Goal: Information Seeking & Learning: Learn about a topic

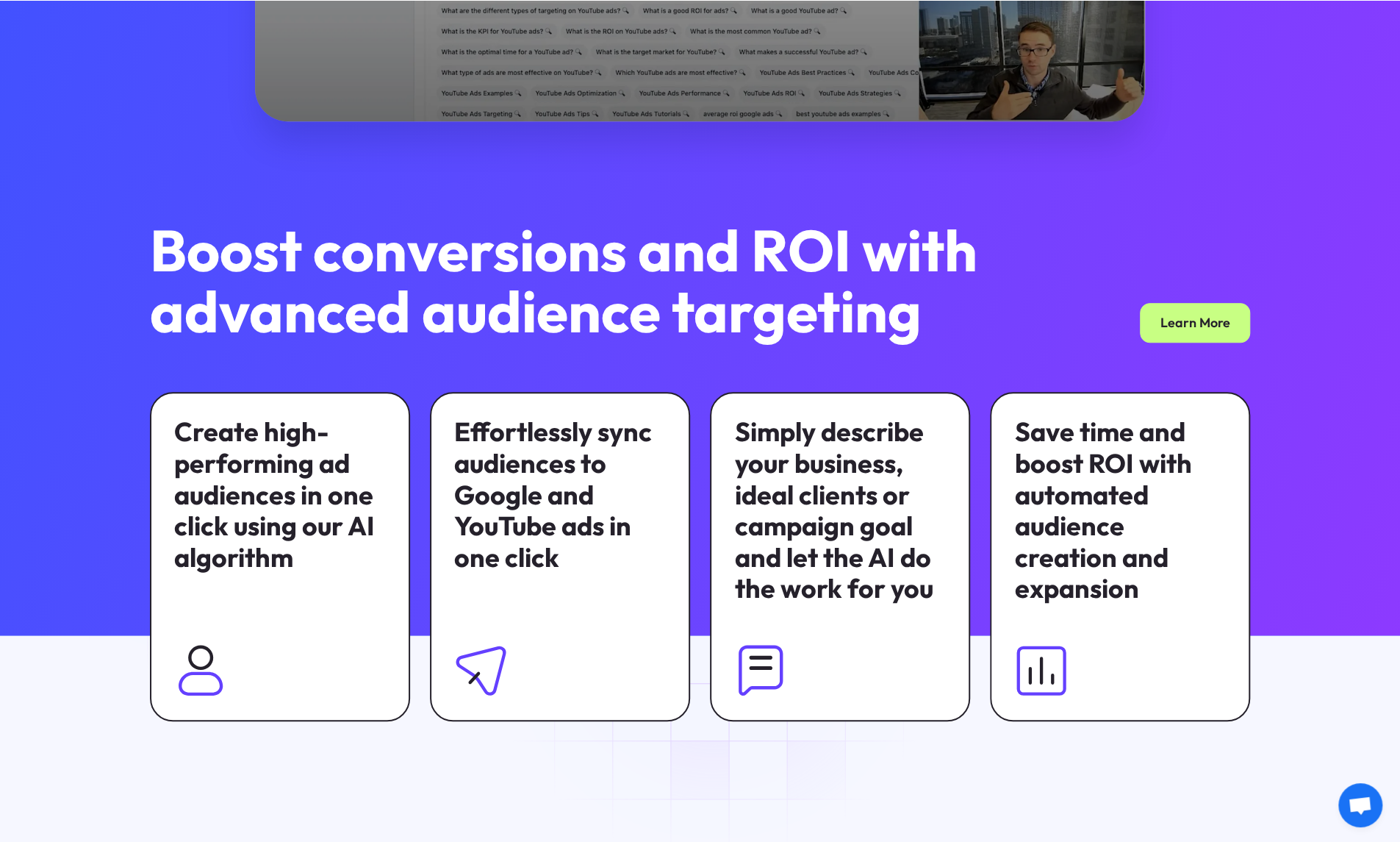
scroll to position [808, 0]
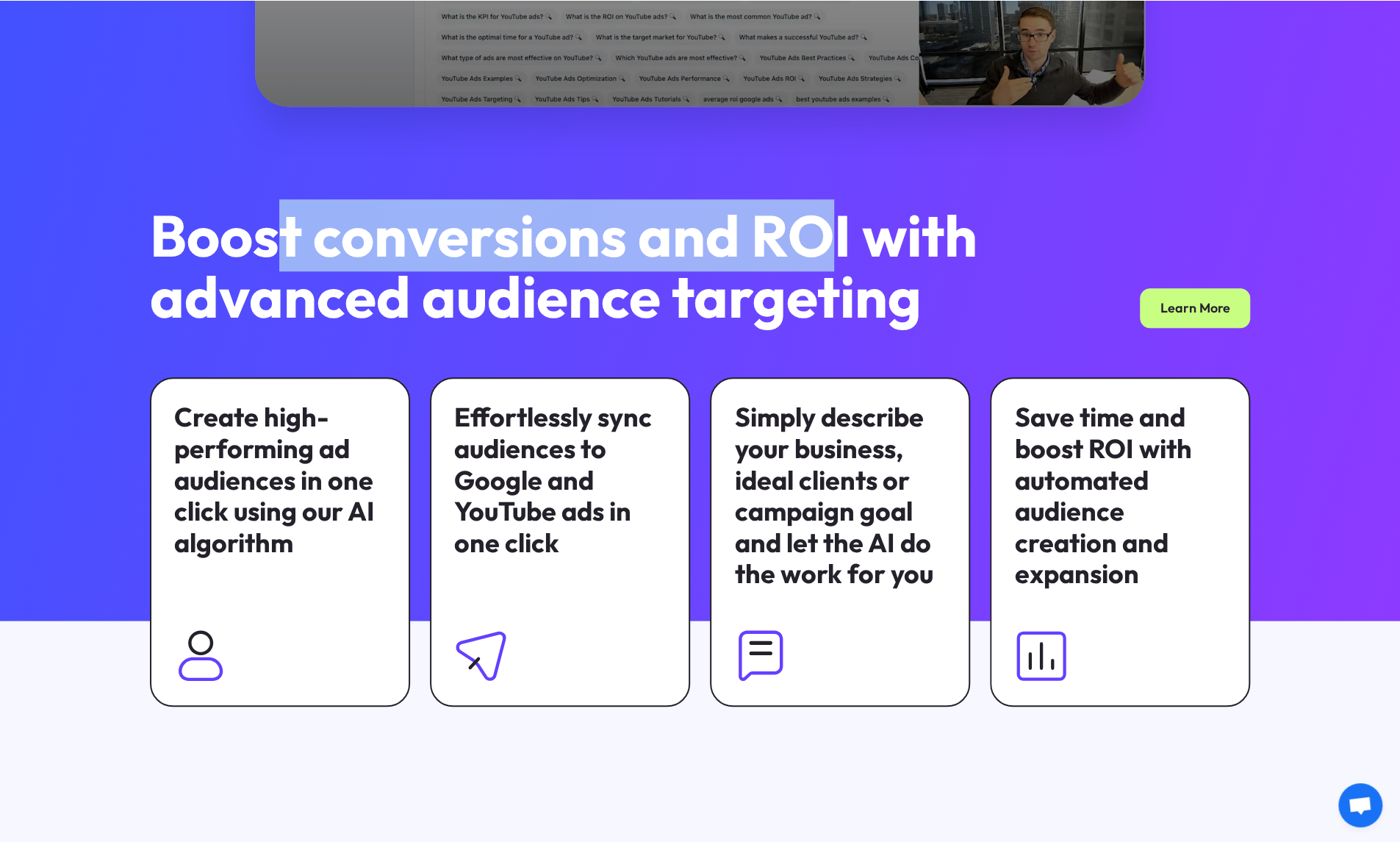
drag, startPoint x: 276, startPoint y: 243, endPoint x: 815, endPoint y: 240, distance: 539.0
click at [815, 240] on h2 "Boost conversions and ROI with advanced audience targeting" at bounding box center [578, 266] width 857 height 122
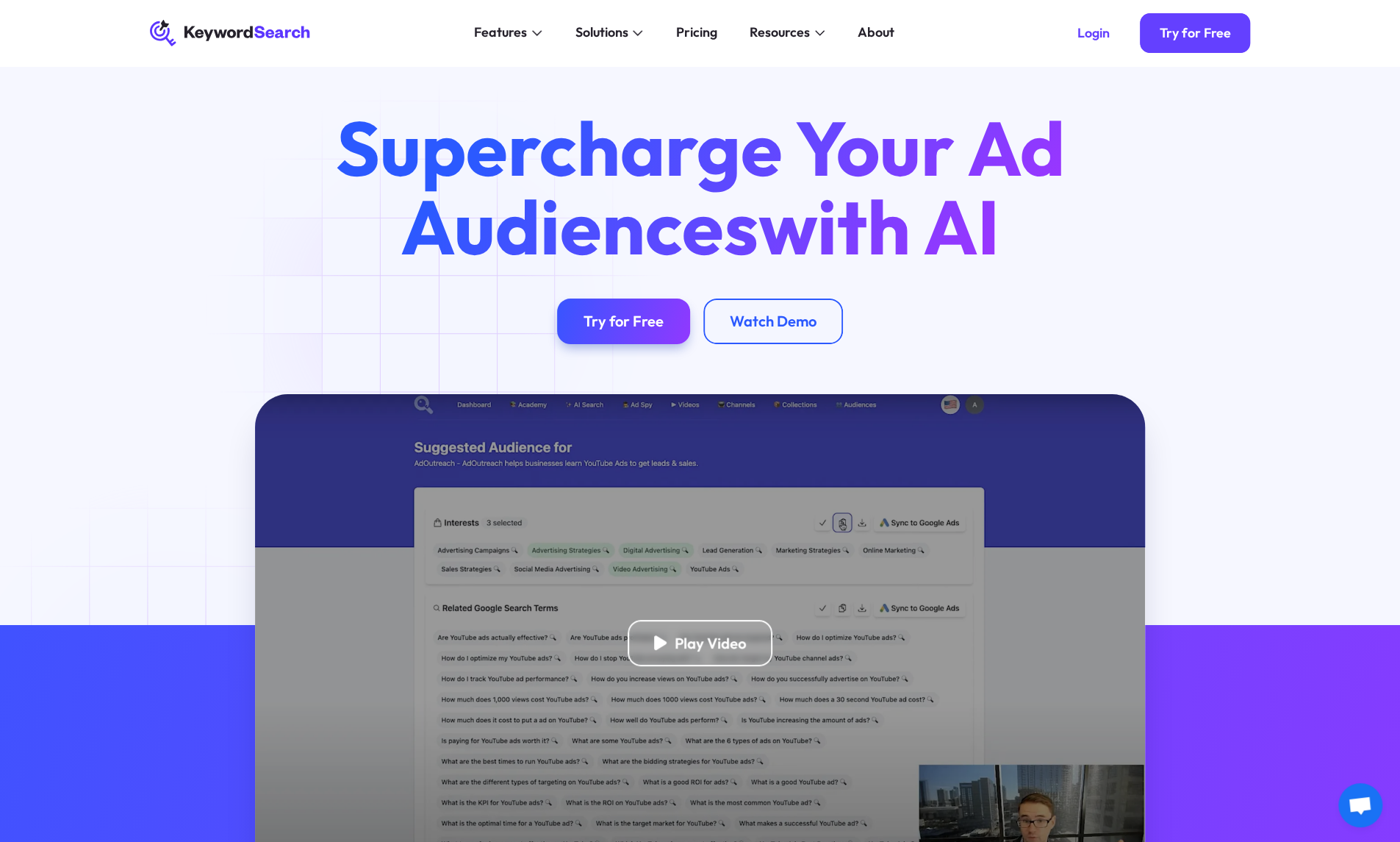
scroll to position [0, 0]
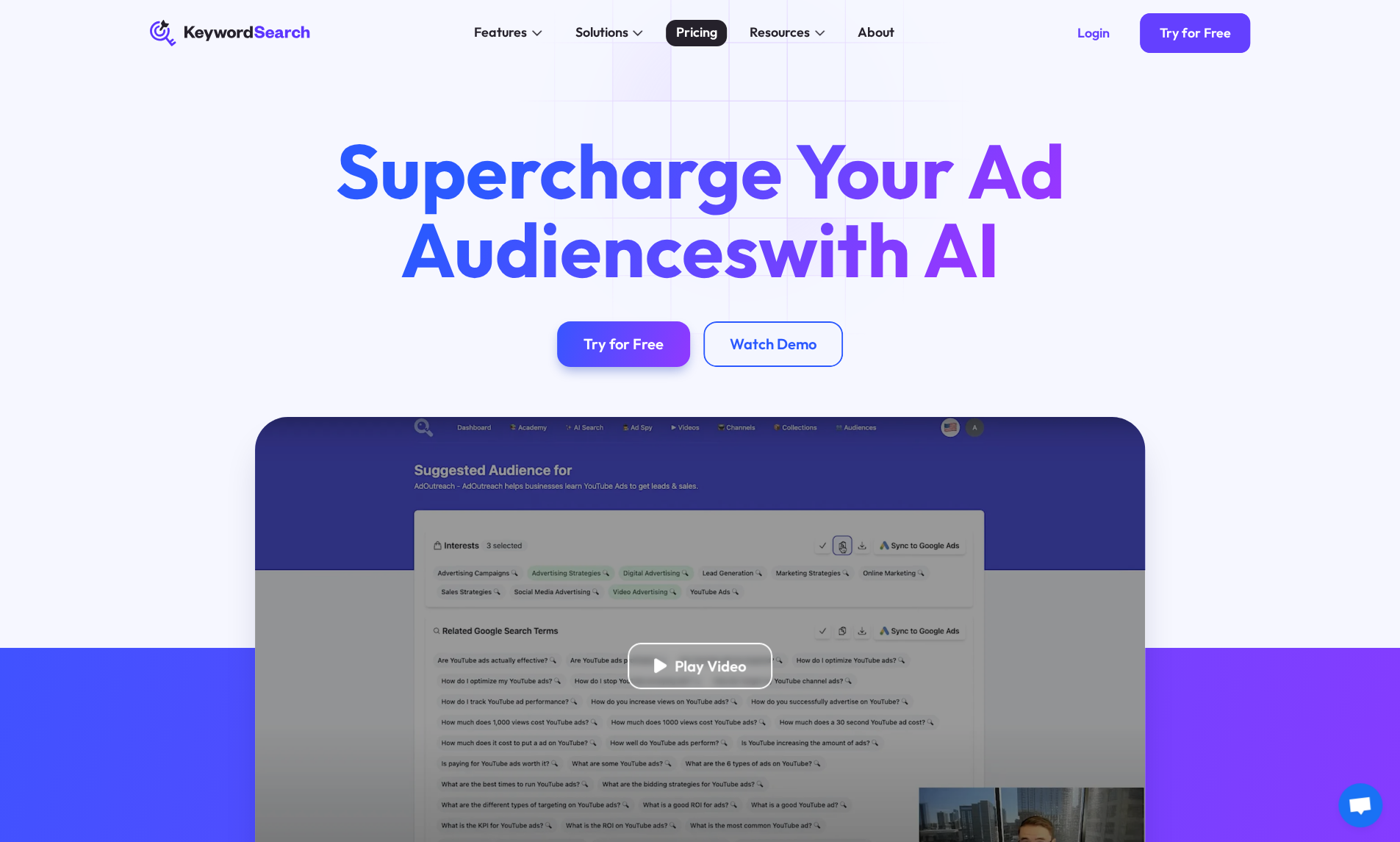
click at [691, 33] on div "Pricing" at bounding box center [696, 33] width 41 height 20
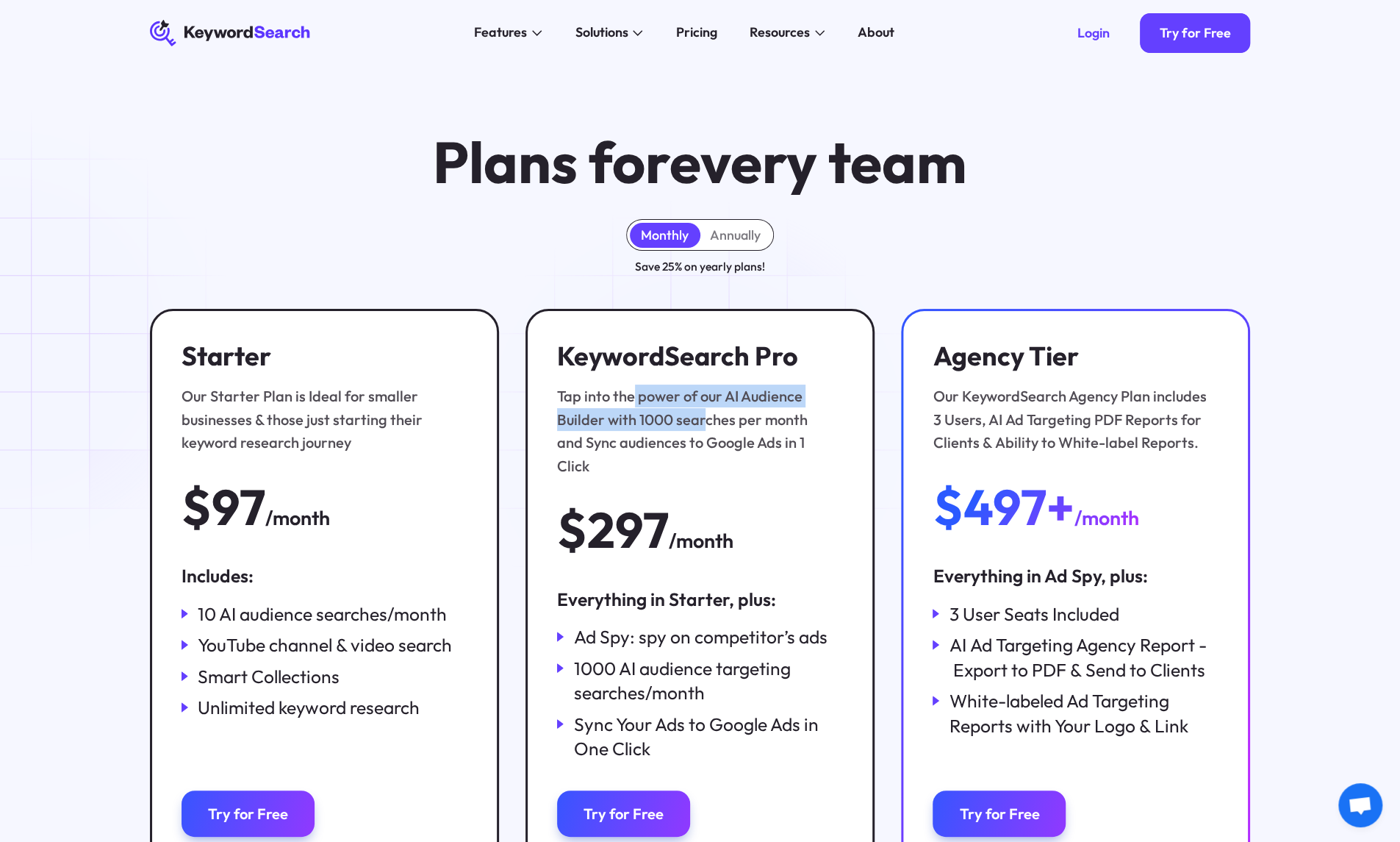
drag, startPoint x: 635, startPoint y: 395, endPoint x: 702, endPoint y: 428, distance: 74.7
click at [702, 428] on div "Tap into the power of our AI Audience Builder with 1000 searches per month and …" at bounding box center [695, 431] width 277 height 93
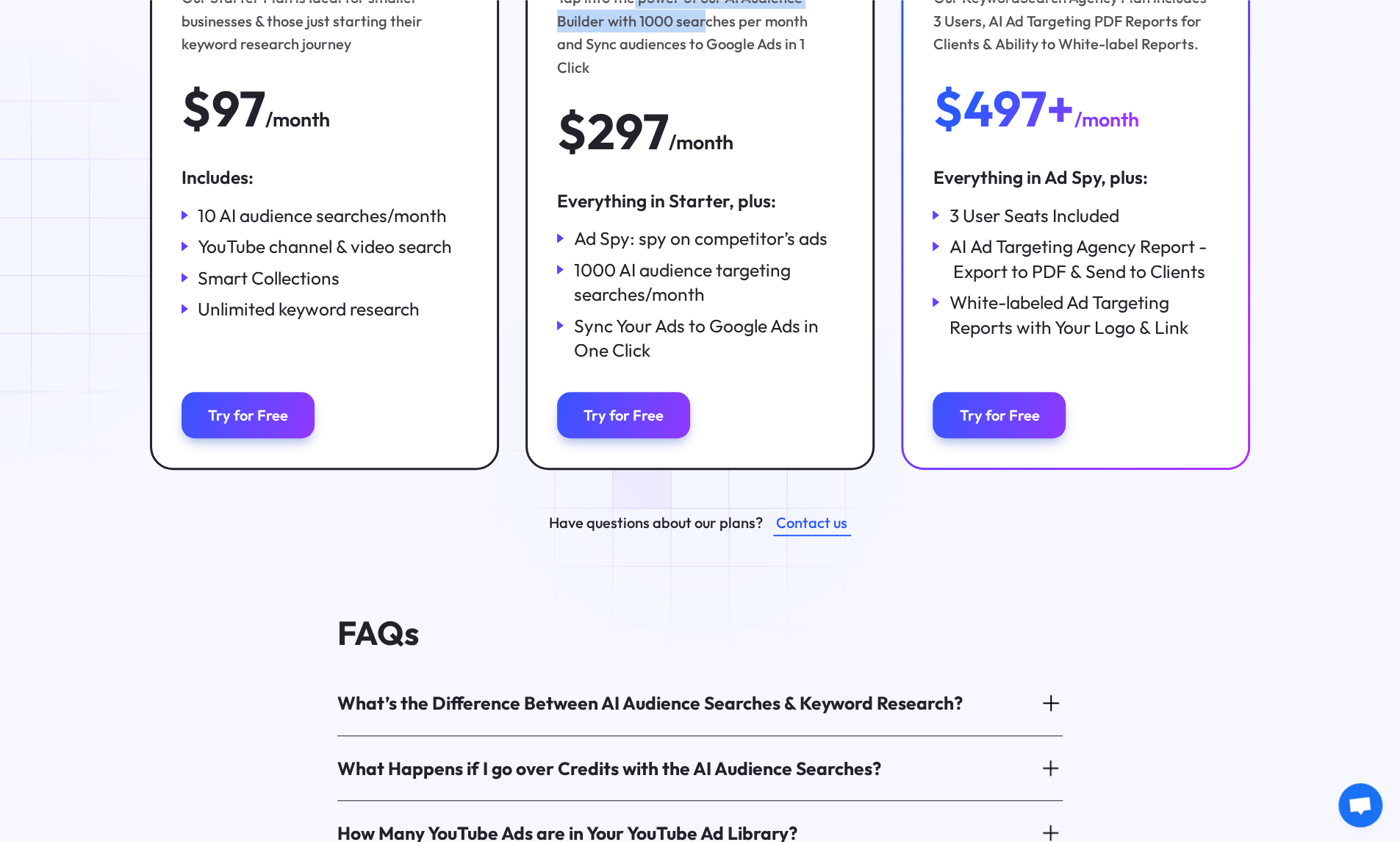
scroll to position [514, 0]
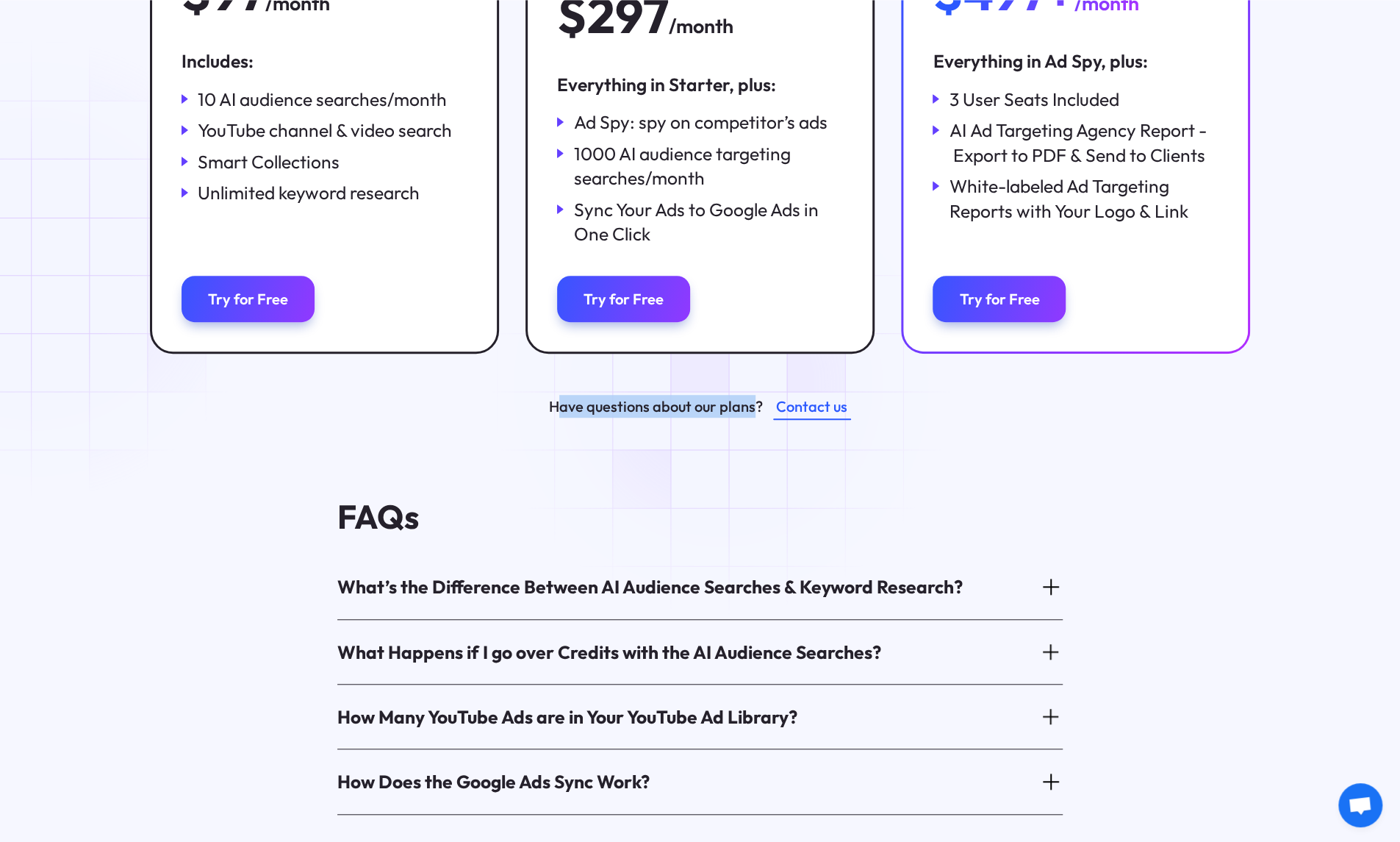
drag, startPoint x: 560, startPoint y: 388, endPoint x: 757, endPoint y: 385, distance: 197.0
click at [757, 395] on div "Have questions about our plans?" at bounding box center [655, 406] width 214 height 23
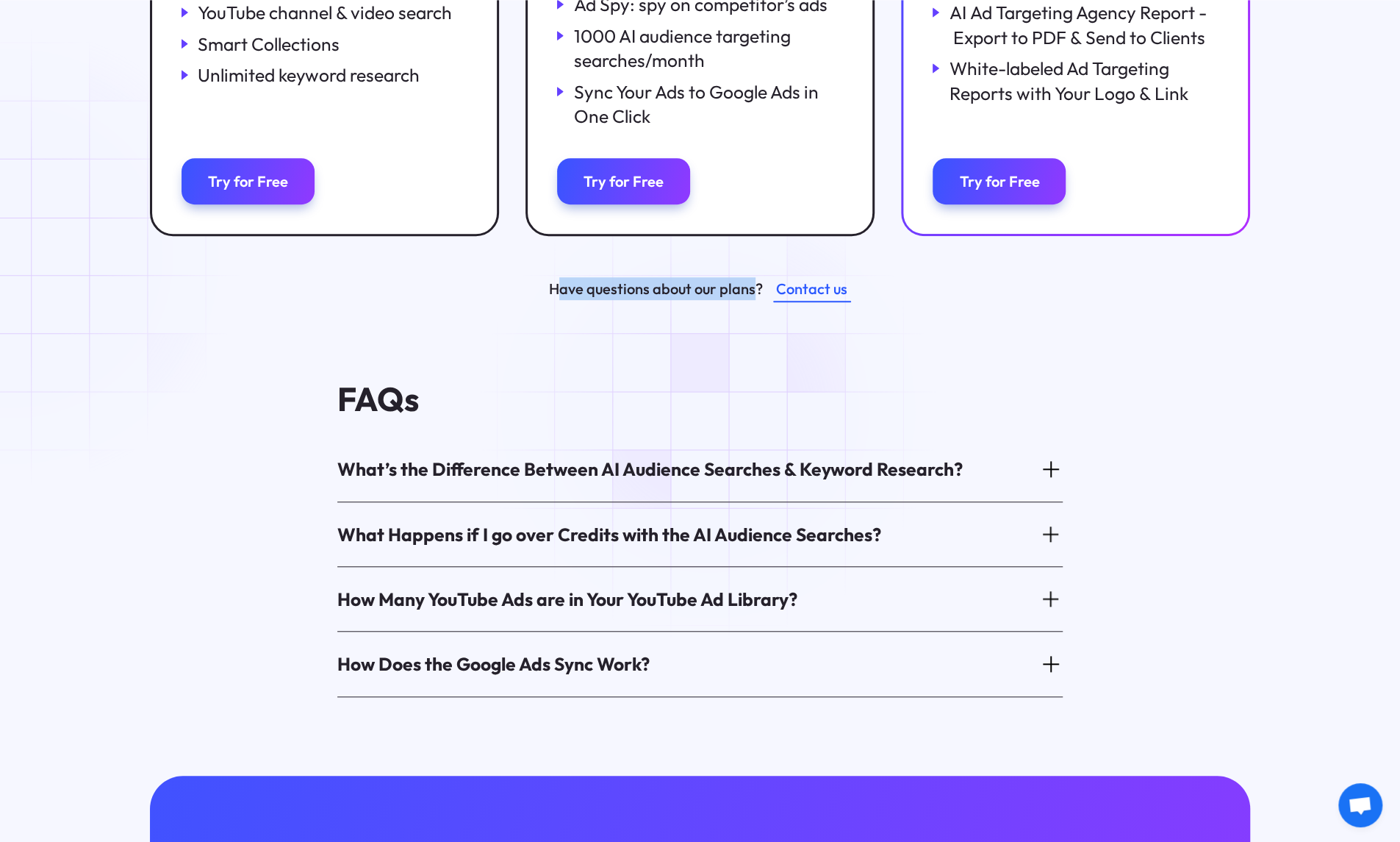
scroll to position [808, 0]
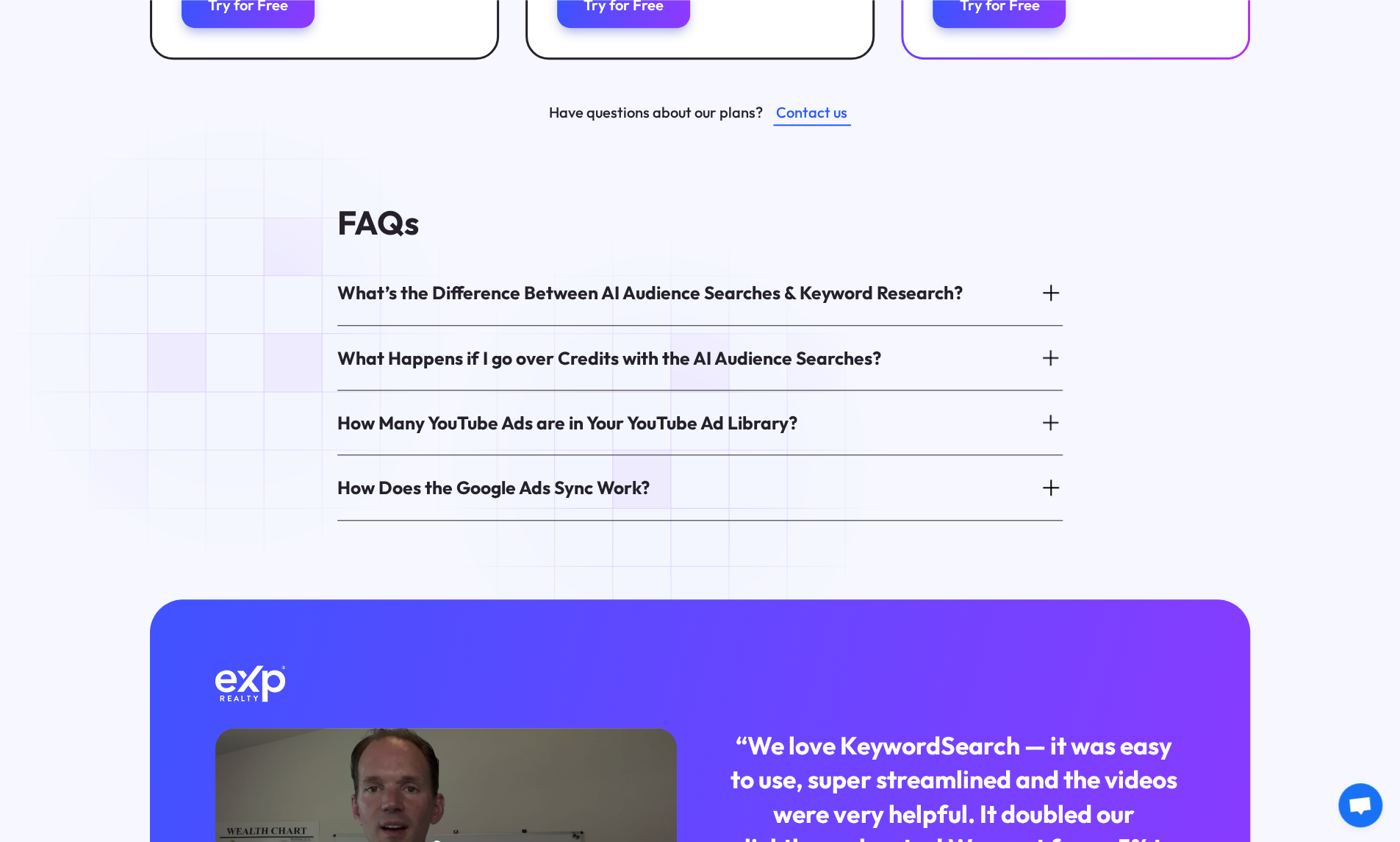
click at [664, 464] on div "How Does the Google Ads Sync Work?" at bounding box center [700, 487] width 725 height 51
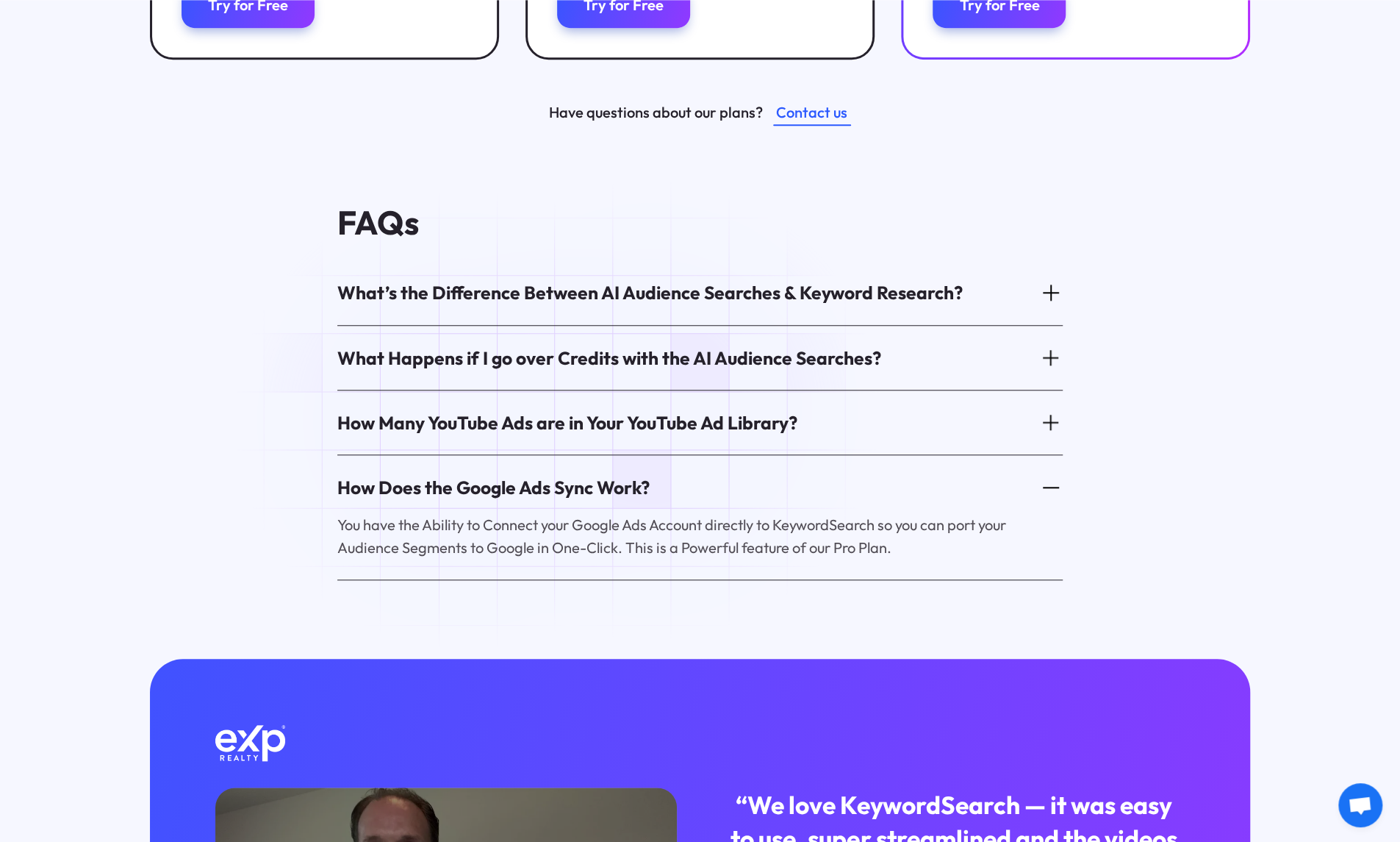
click at [655, 410] on div "How Many YouTube Ads are in Your YouTube Ad Library?" at bounding box center [568, 422] width 461 height 25
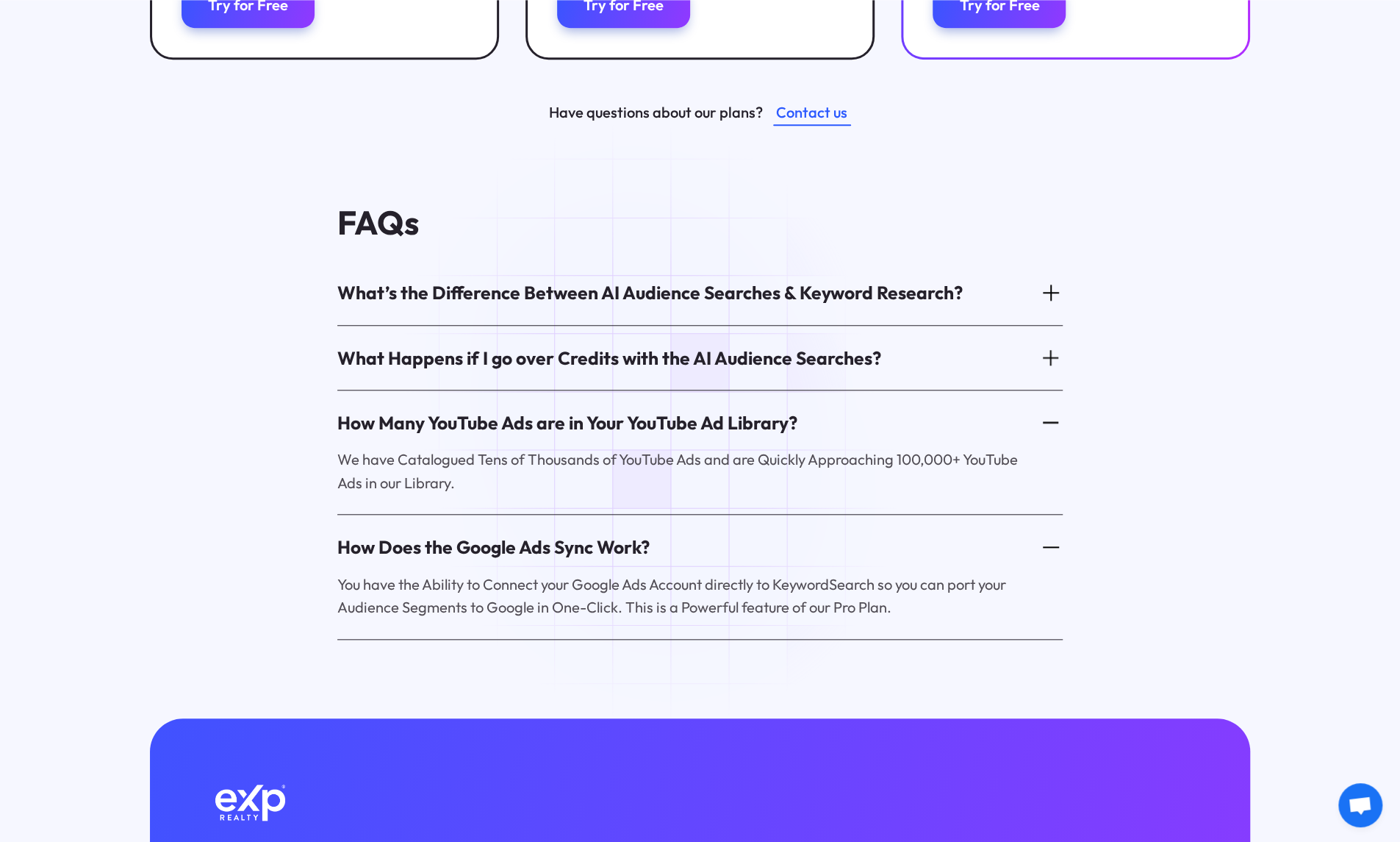
click at [637, 354] on div "What Happens if I go over Credits with the AI Audience Searches?" at bounding box center [700, 358] width 725 height 51
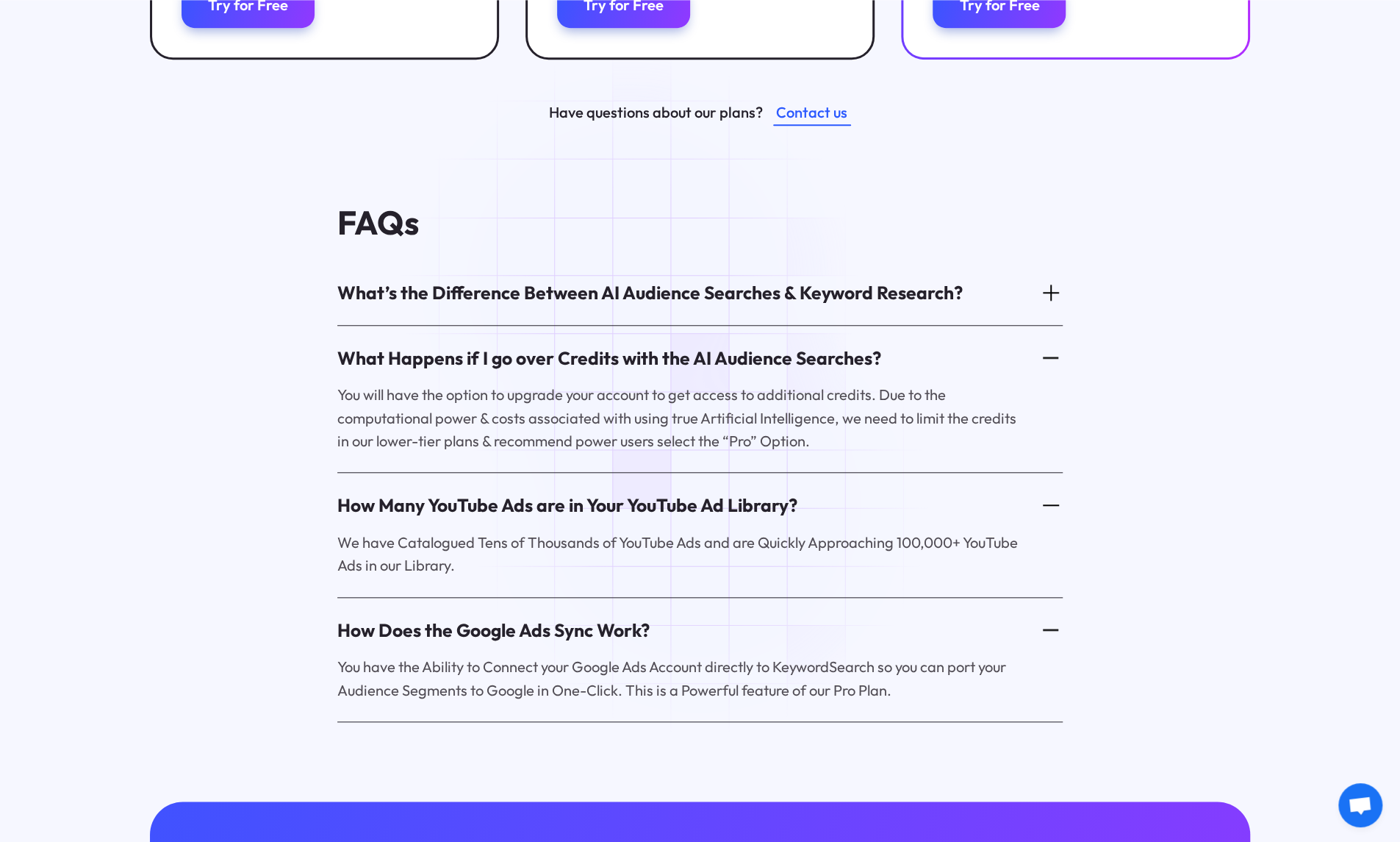
click at [634, 281] on div "What’s the Difference Between AI Audience Searches & Keyword Research?" at bounding box center [650, 292] width 626 height 25
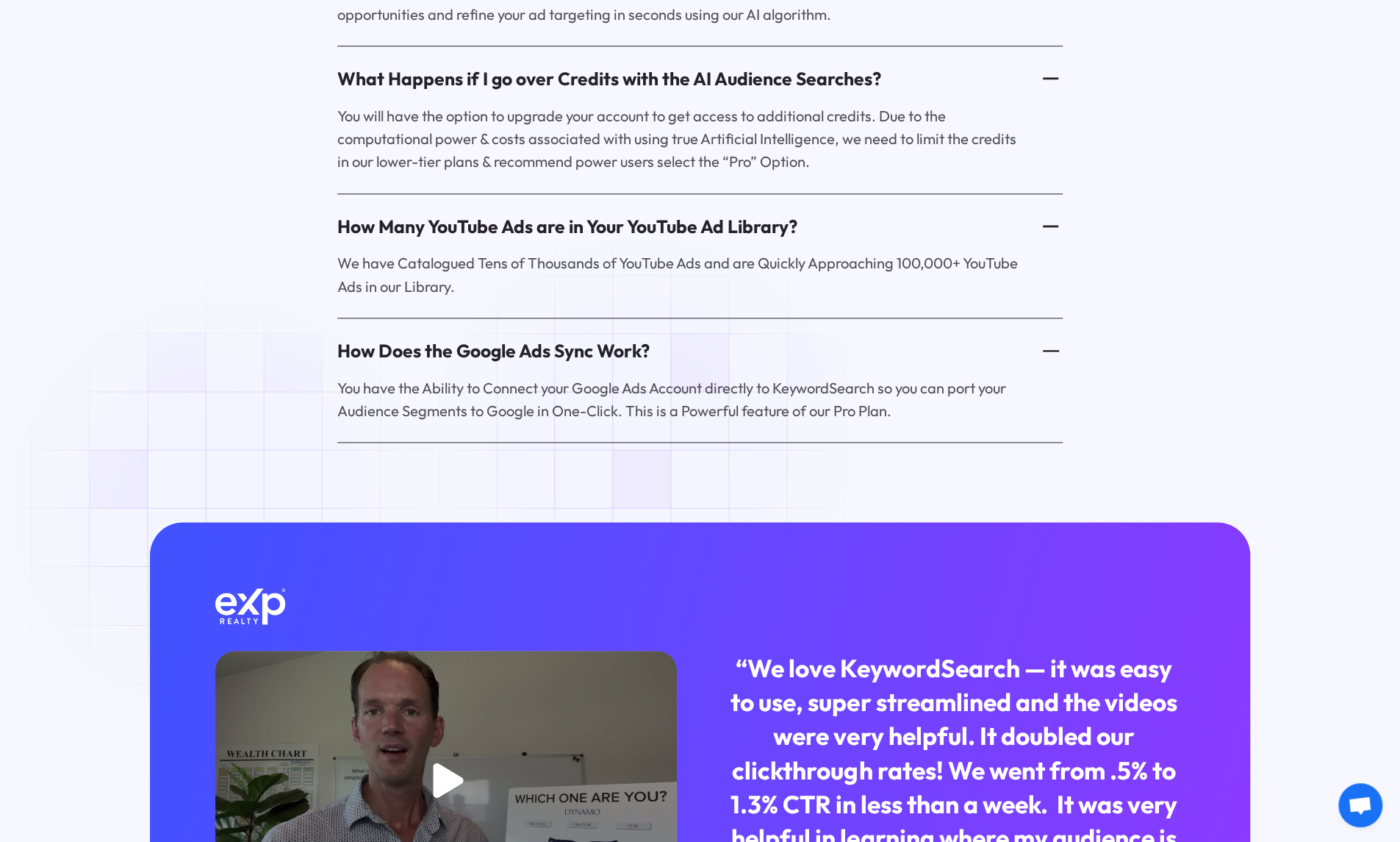
scroll to position [1176, 0]
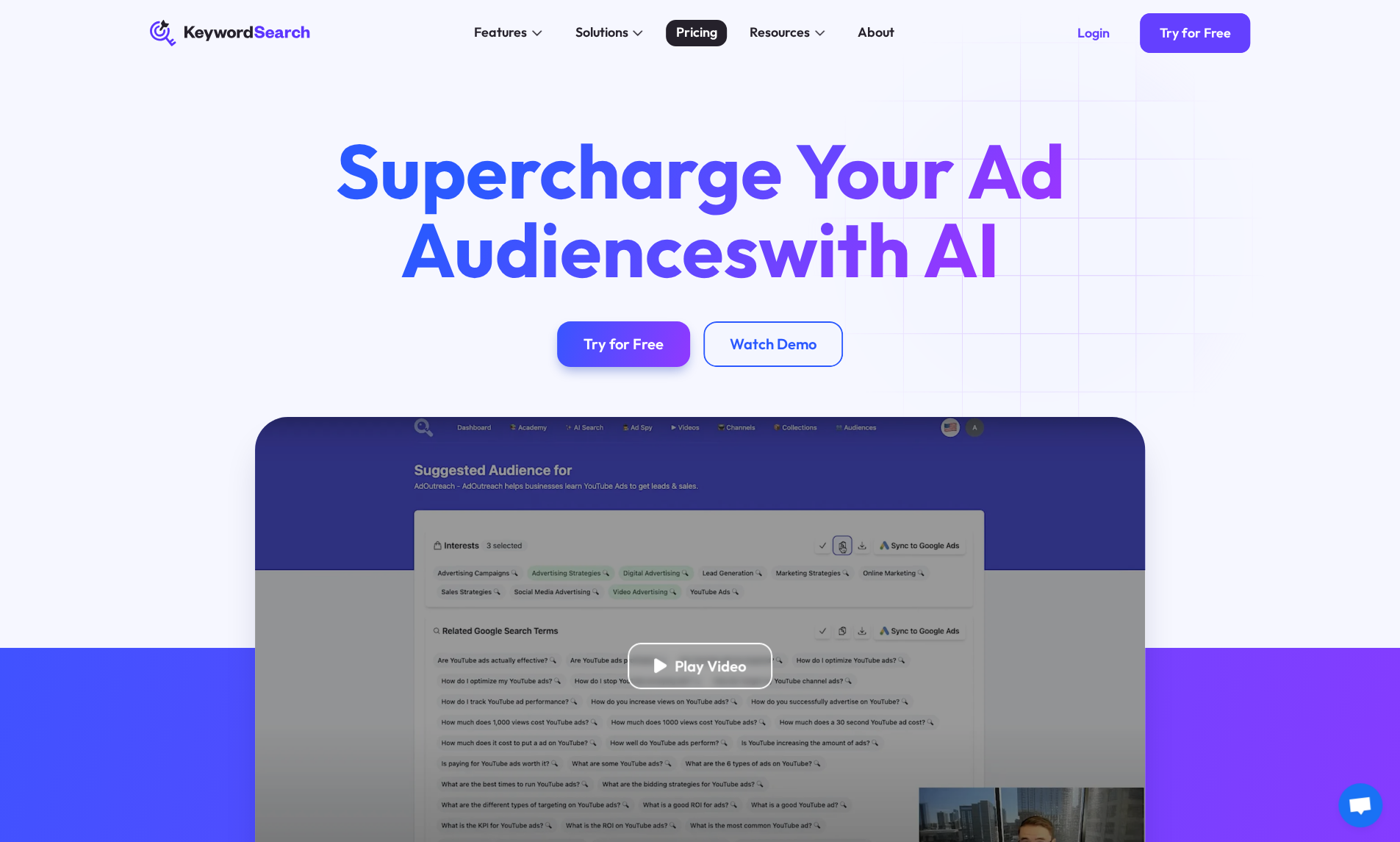
click at [688, 38] on div "Pricing" at bounding box center [696, 33] width 41 height 20
